Goal: Task Accomplishment & Management: Use online tool/utility

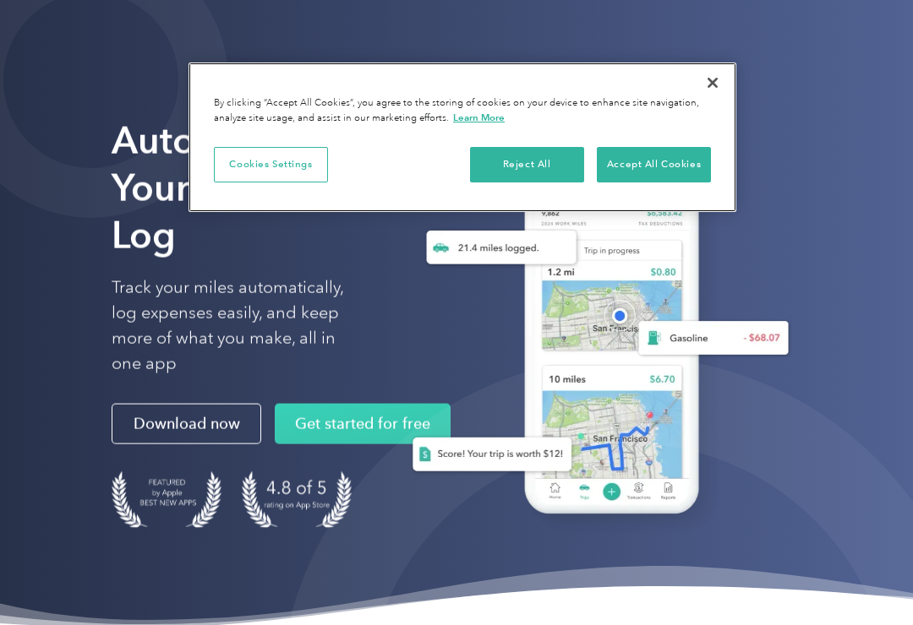
click at [676, 163] on button "Accept All Cookies" at bounding box center [654, 164] width 114 height 35
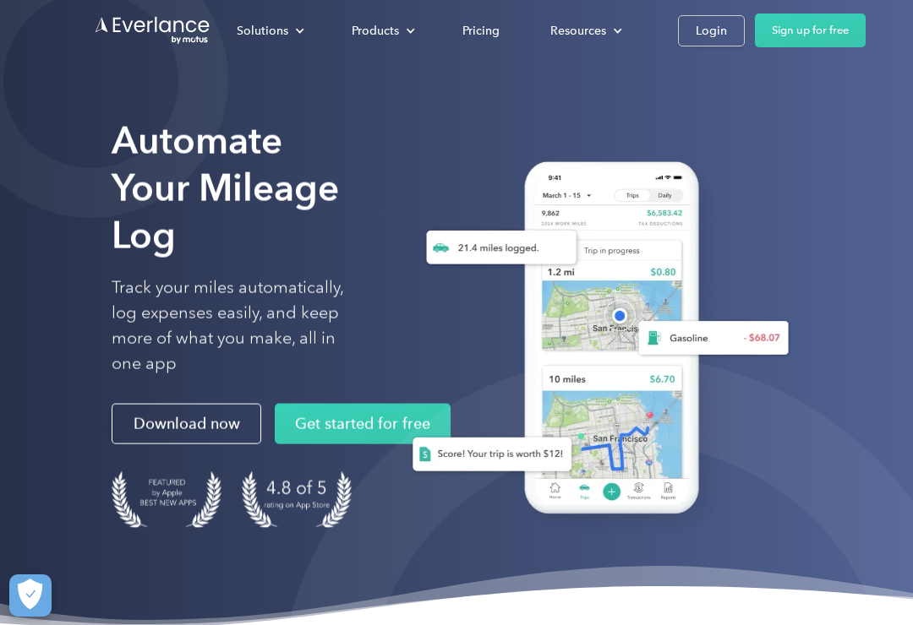
click at [708, 35] on div "Login" at bounding box center [710, 30] width 31 height 21
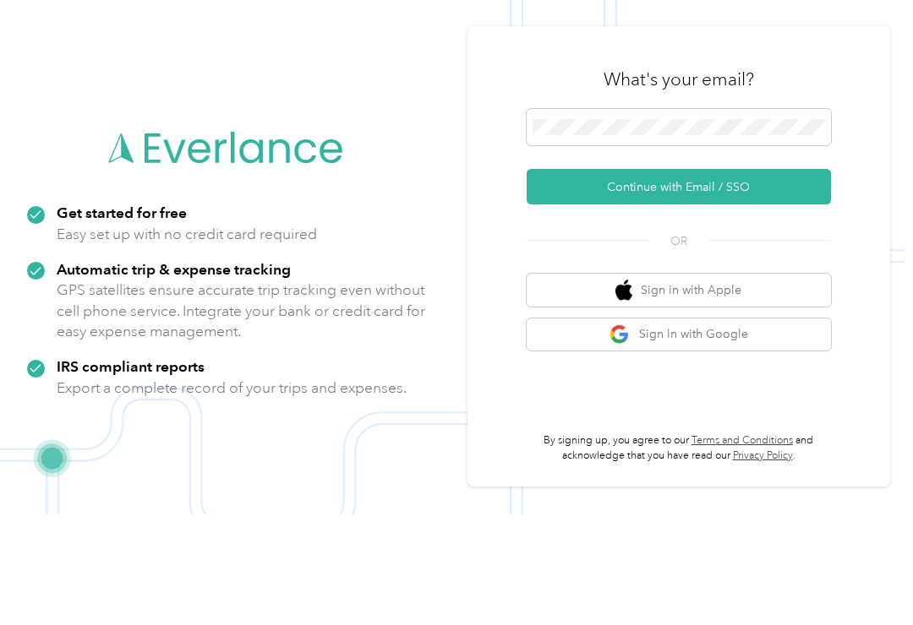
click at [748, 280] on button "Continue with Email / SSO" at bounding box center [678, 297] width 304 height 35
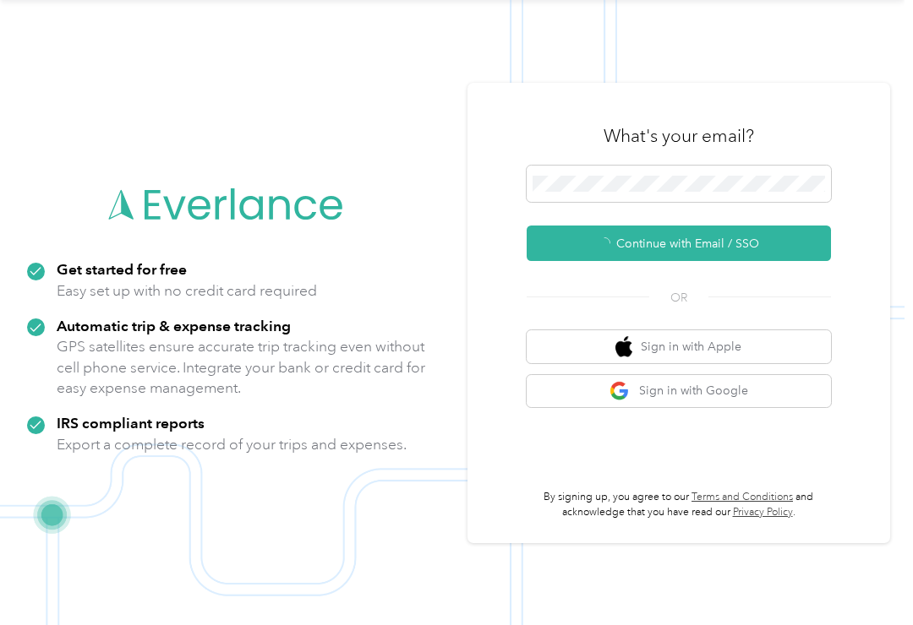
scroll to position [3, 0]
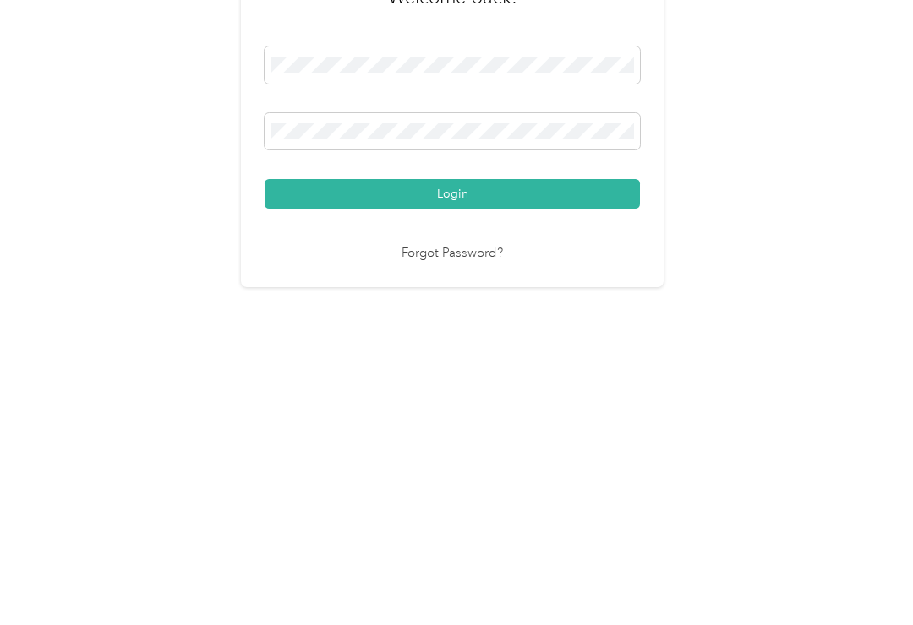
click at [513, 402] on button "Login" at bounding box center [451, 417] width 375 height 30
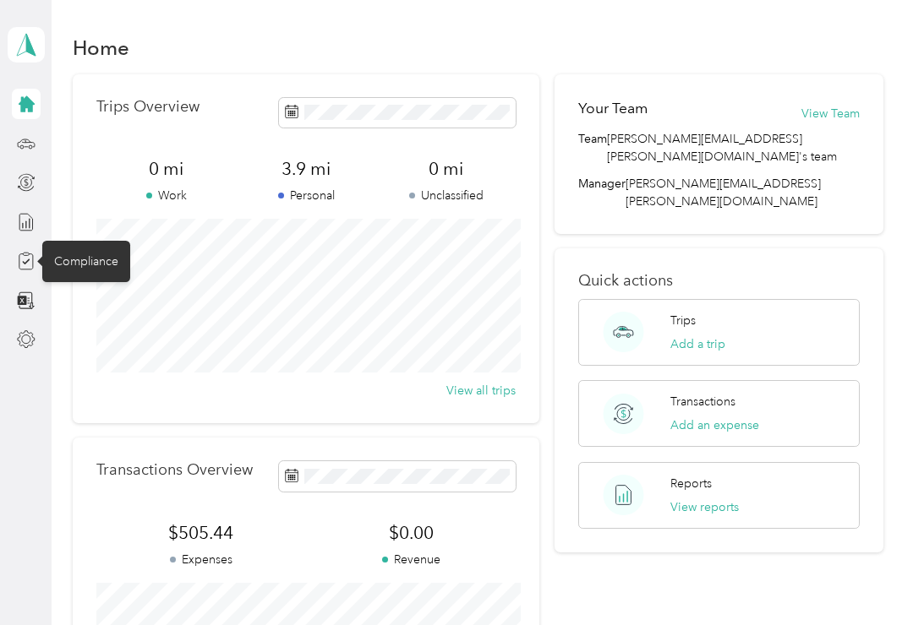
click at [83, 255] on div "Compliance" at bounding box center [86, 261] width 88 height 41
click at [34, 249] on div at bounding box center [26, 261] width 29 height 30
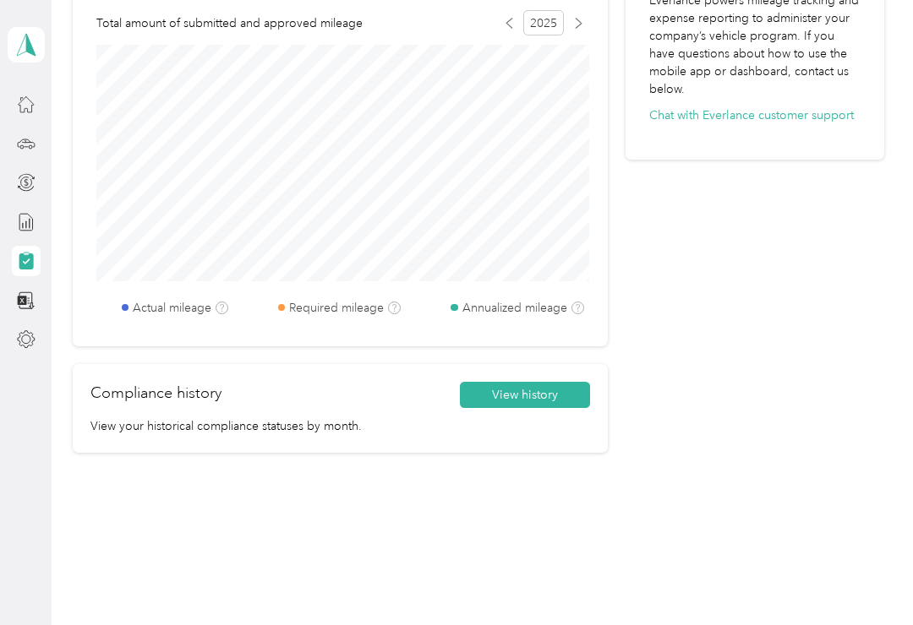
scroll to position [760, 0]
click at [553, 395] on button "View history" at bounding box center [525, 396] width 130 height 27
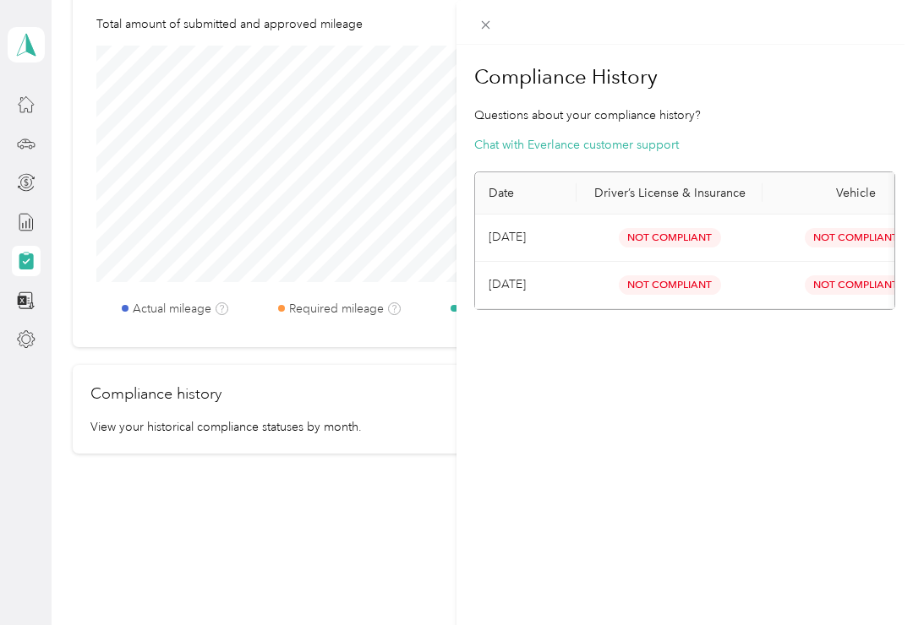
click at [648, 137] on button "Chat with Everlance customer support" at bounding box center [576, 145] width 204 height 18
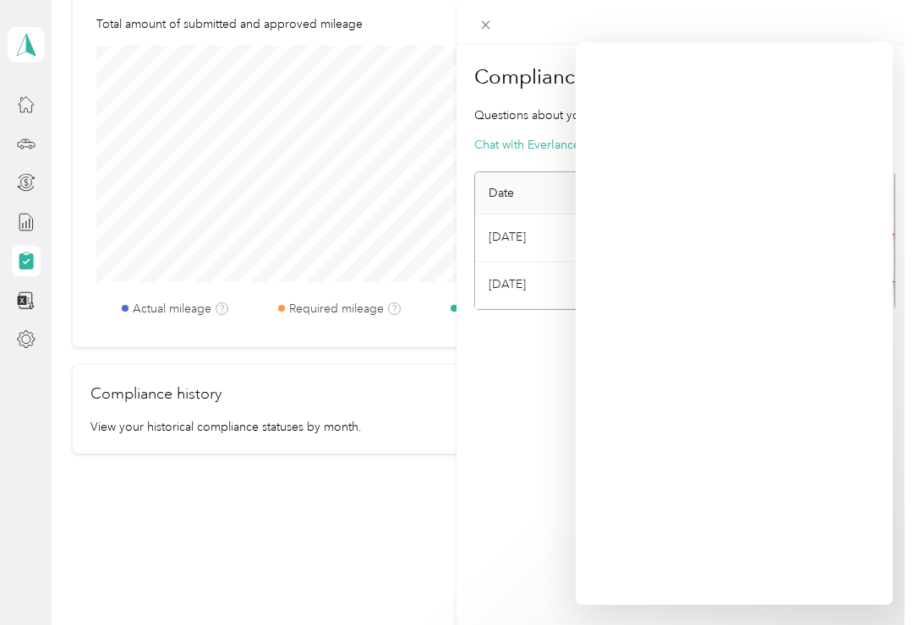
scroll to position [26, 0]
